Goal: Information Seeking & Learning: Check status

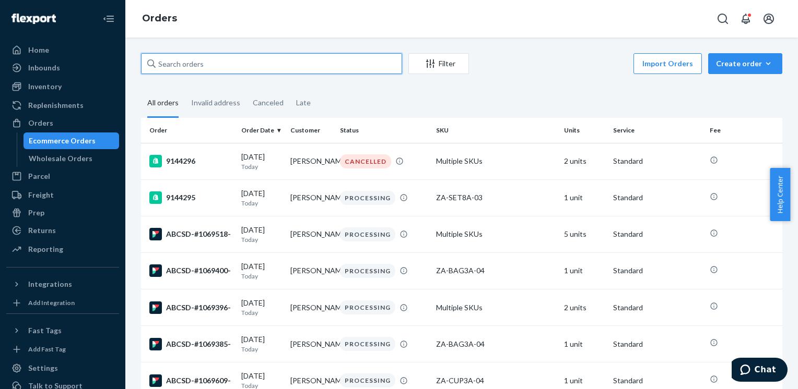
paste input "1065674"
type input "1065674"
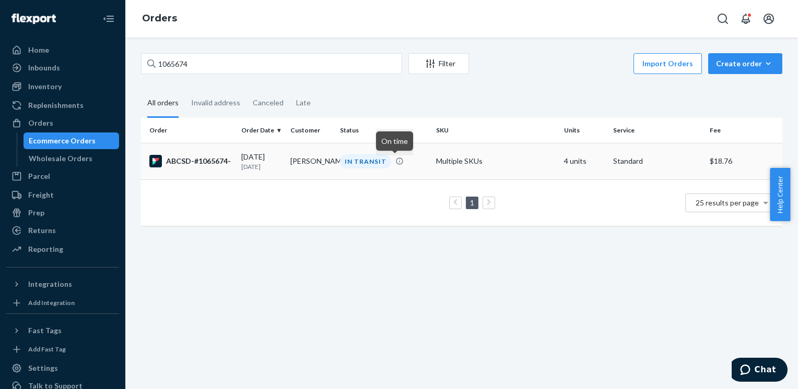
click at [216, 158] on div "ABCSD-#1065674-" at bounding box center [191, 161] width 84 height 13
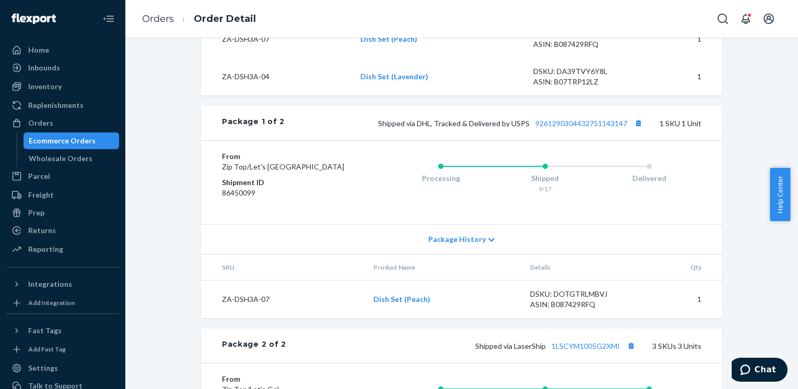
scroll to position [447, 0]
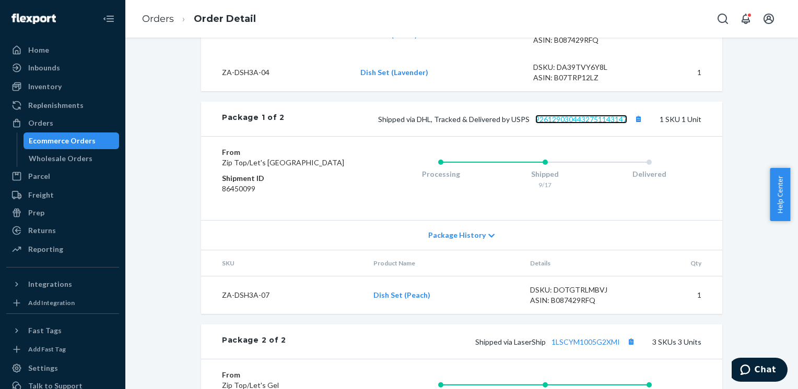
click at [571, 124] on link "9261290304432751143147" at bounding box center [581, 119] width 92 height 9
drag, startPoint x: 794, startPoint y: 217, endPoint x: 799, endPoint y: 235, distance: 18.9
click at [797, 235] on html "Home Inbounds Shipping Plans Problems Inventory Products Replenishments Orders …" at bounding box center [399, 194] width 798 height 389
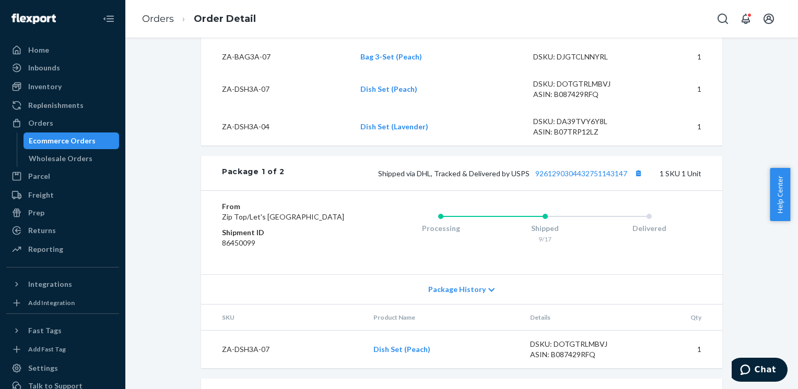
scroll to position [0, 0]
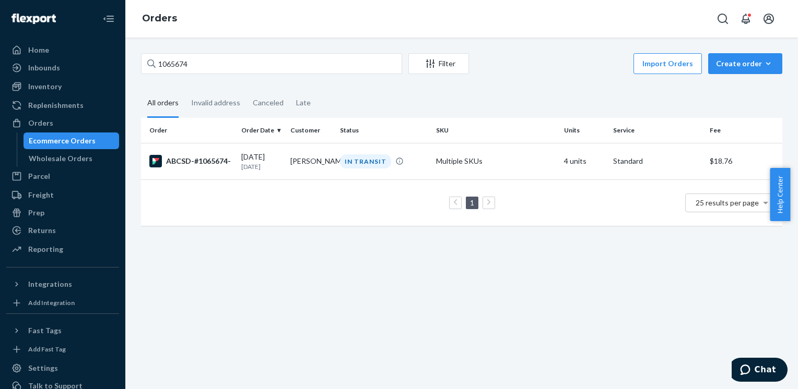
click at [410, 286] on div "1065674 Filter Import Orders Create order Ecommerce order Removal order All ord…" at bounding box center [461, 214] width 672 height 352
click at [219, 159] on div "ABCSD-#1065674-" at bounding box center [191, 161] width 84 height 13
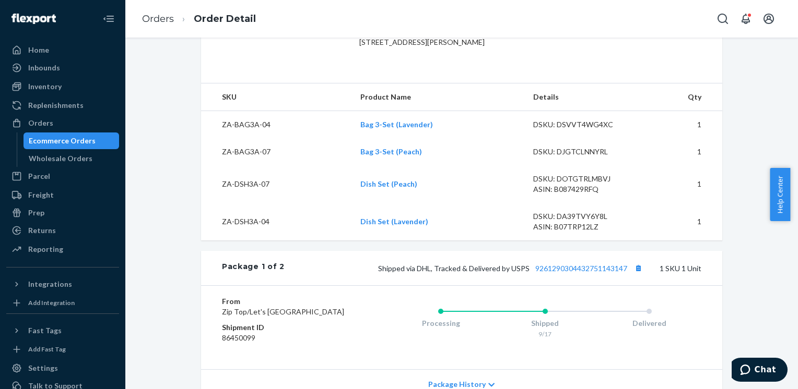
scroll to position [387, 0]
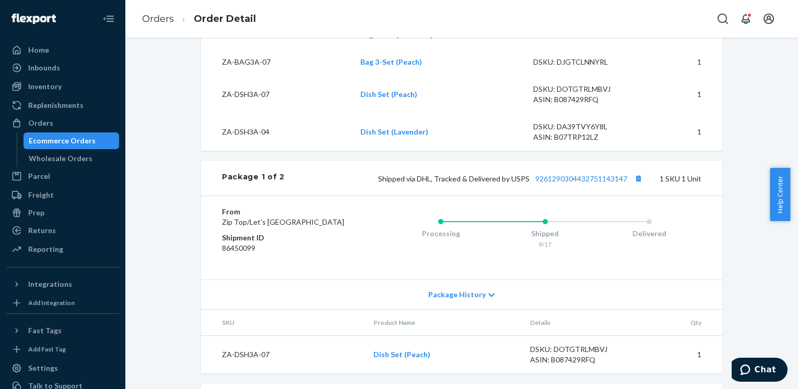
drag, startPoint x: 795, startPoint y: 180, endPoint x: 791, endPoint y: 116, distance: 63.8
click at [791, 116] on body "Home Inbounds Shipping Plans Problems Inventory Products Replenishments Orders …" at bounding box center [399, 194] width 798 height 389
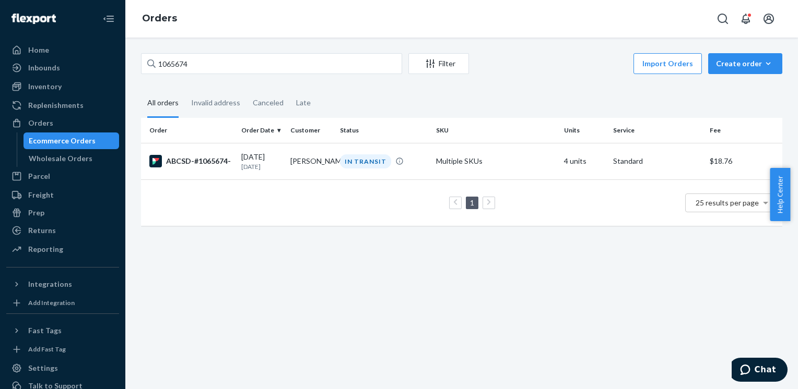
click at [294, 262] on div "1065674 Filter Import Orders Create order Ecommerce order Removal order All ord…" at bounding box center [461, 214] width 672 height 352
click at [363, 164] on div "IN TRANSIT" at bounding box center [365, 162] width 51 height 14
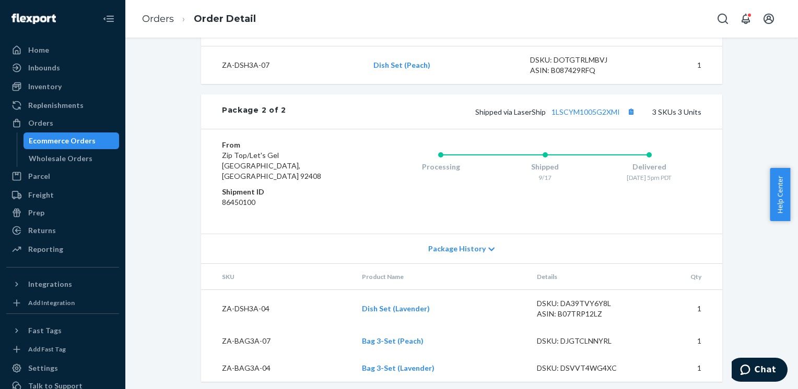
scroll to position [702, 0]
